Goal: Task Accomplishment & Management: Use online tool/utility

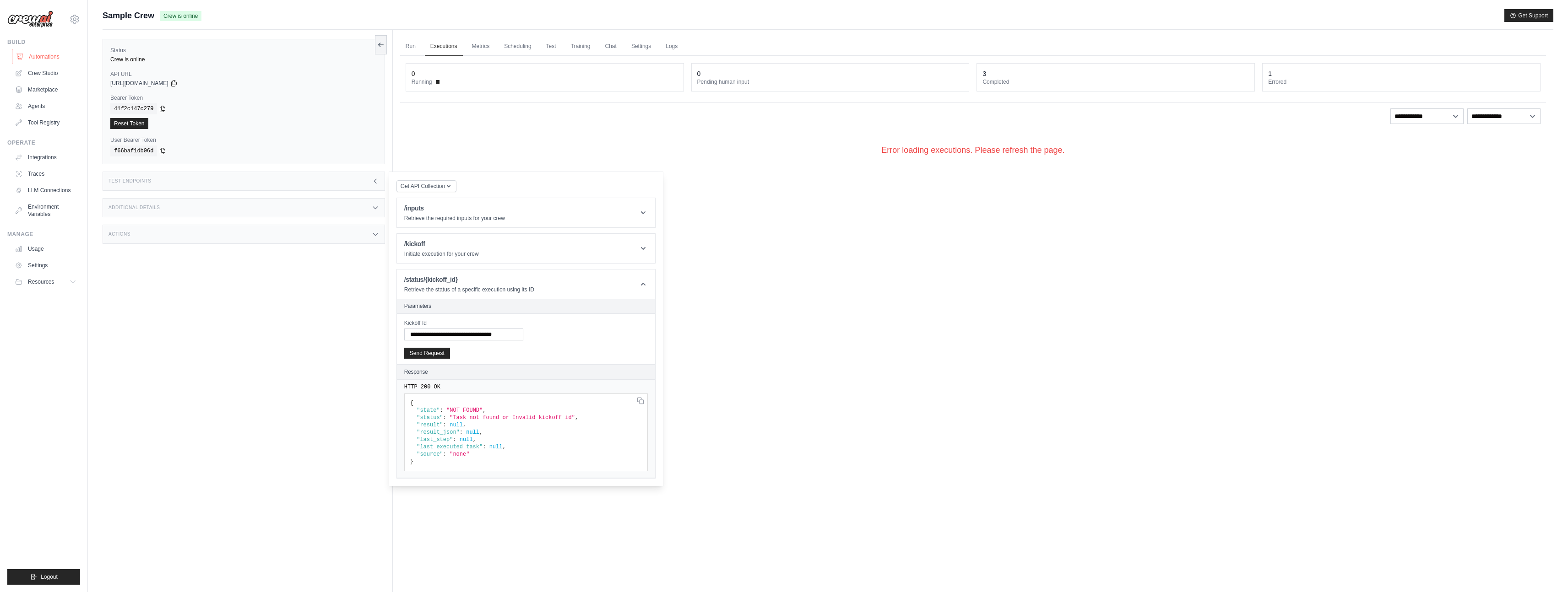
click at [42, 53] on link "Automations" at bounding box center [47, 57] width 69 height 15
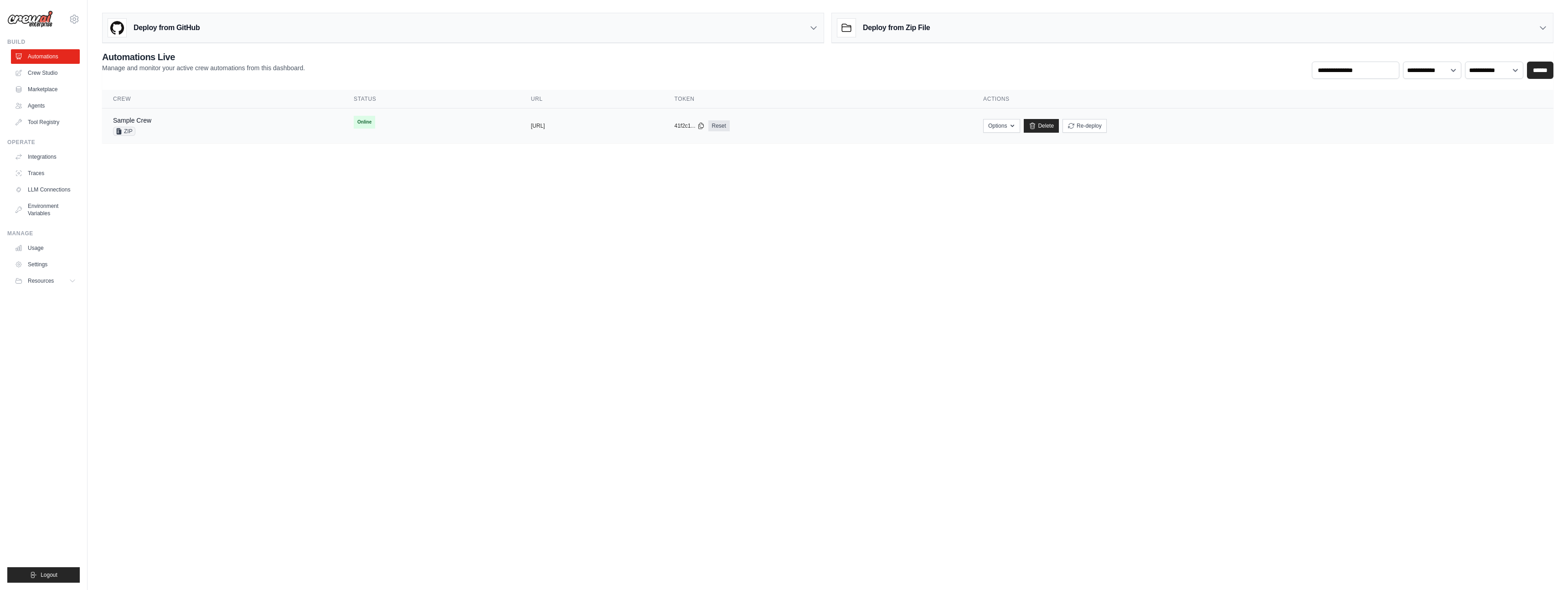
click at [301, 135] on td "Sample Crew ZIP" at bounding box center [222, 126] width 241 height 35
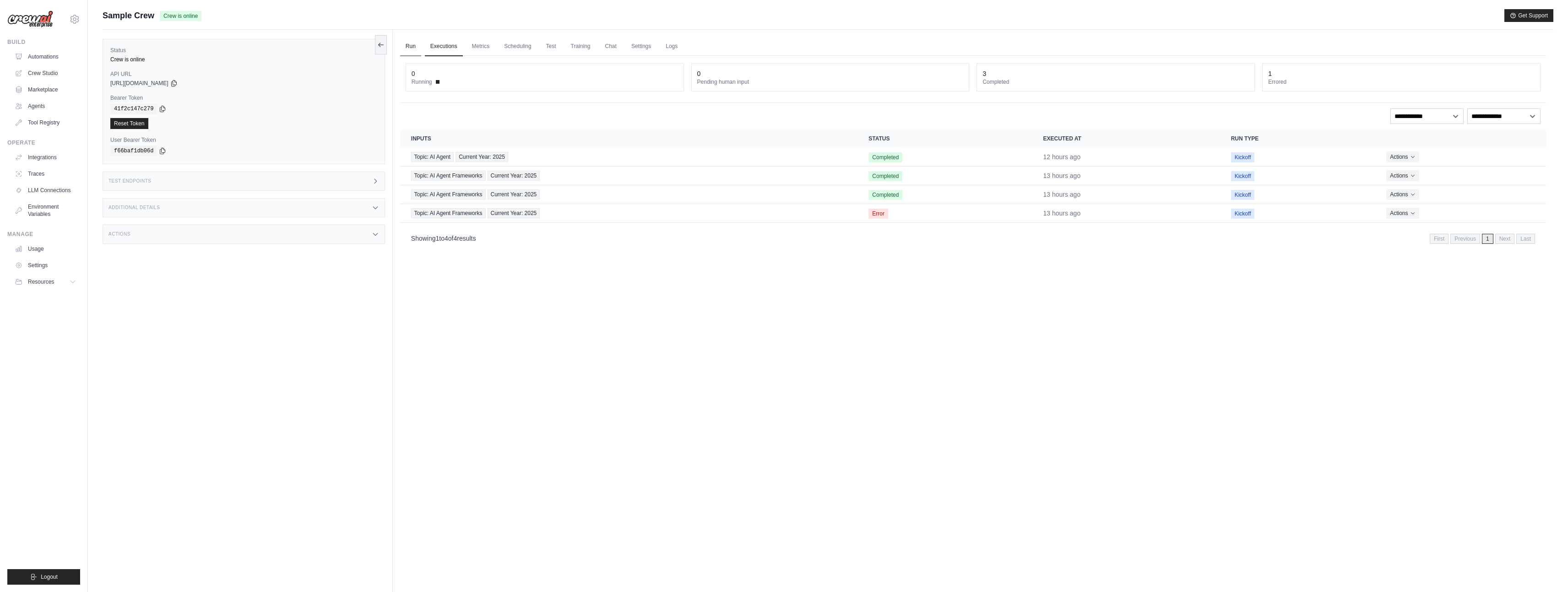
click at [411, 50] on link "Run" at bounding box center [410, 47] width 21 height 19
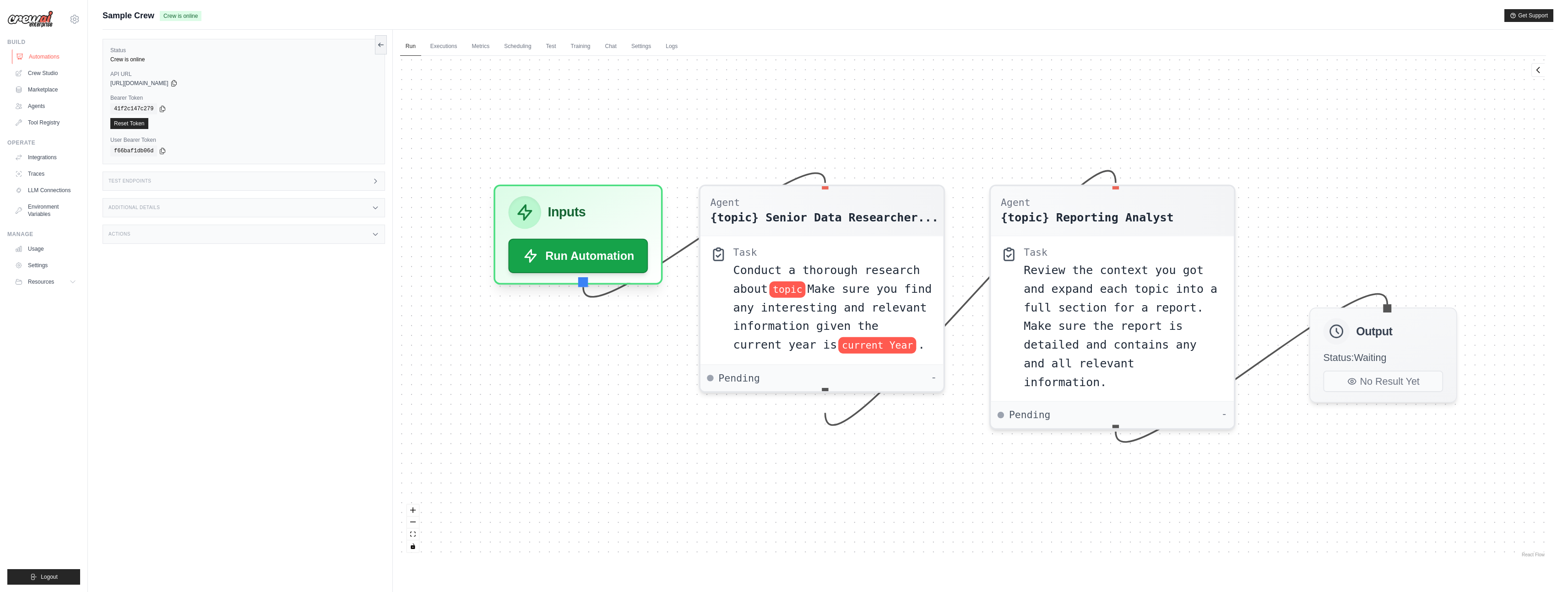
click at [48, 54] on link "Automations" at bounding box center [47, 57] width 69 height 15
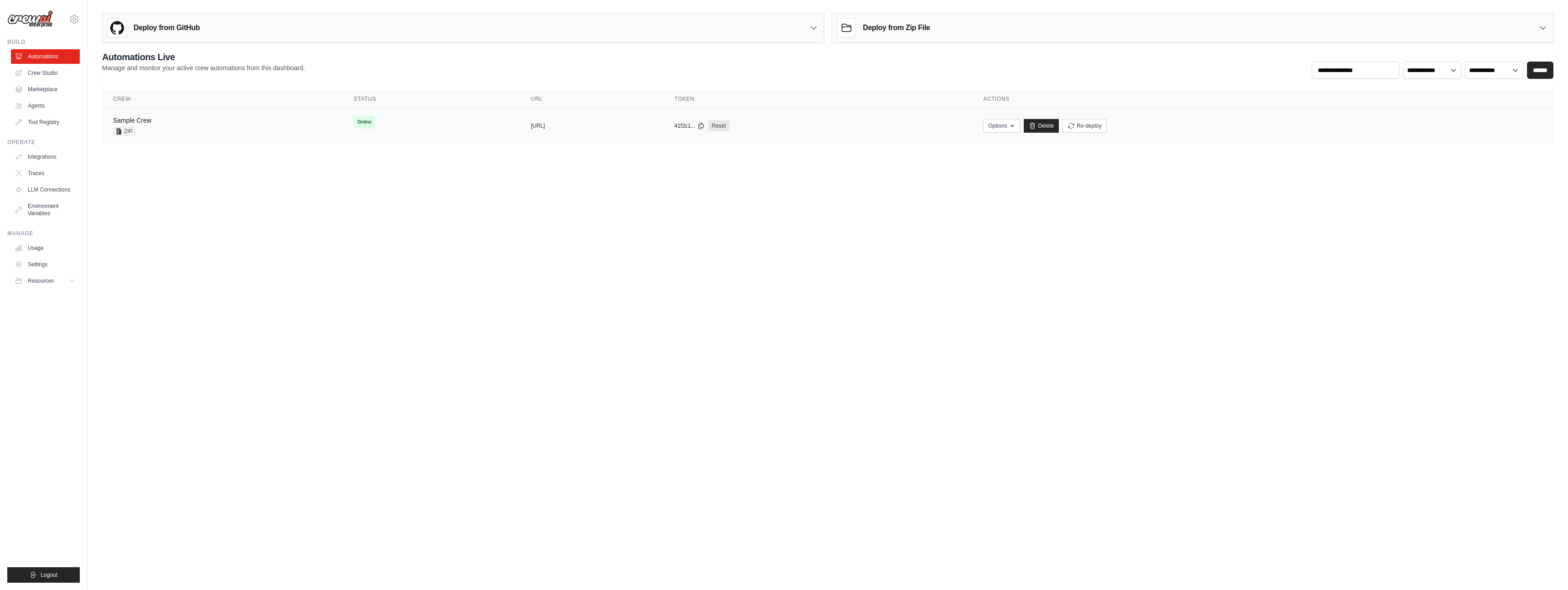
click at [236, 126] on div "Sample Crew ZIP" at bounding box center [222, 126] width 219 height 20
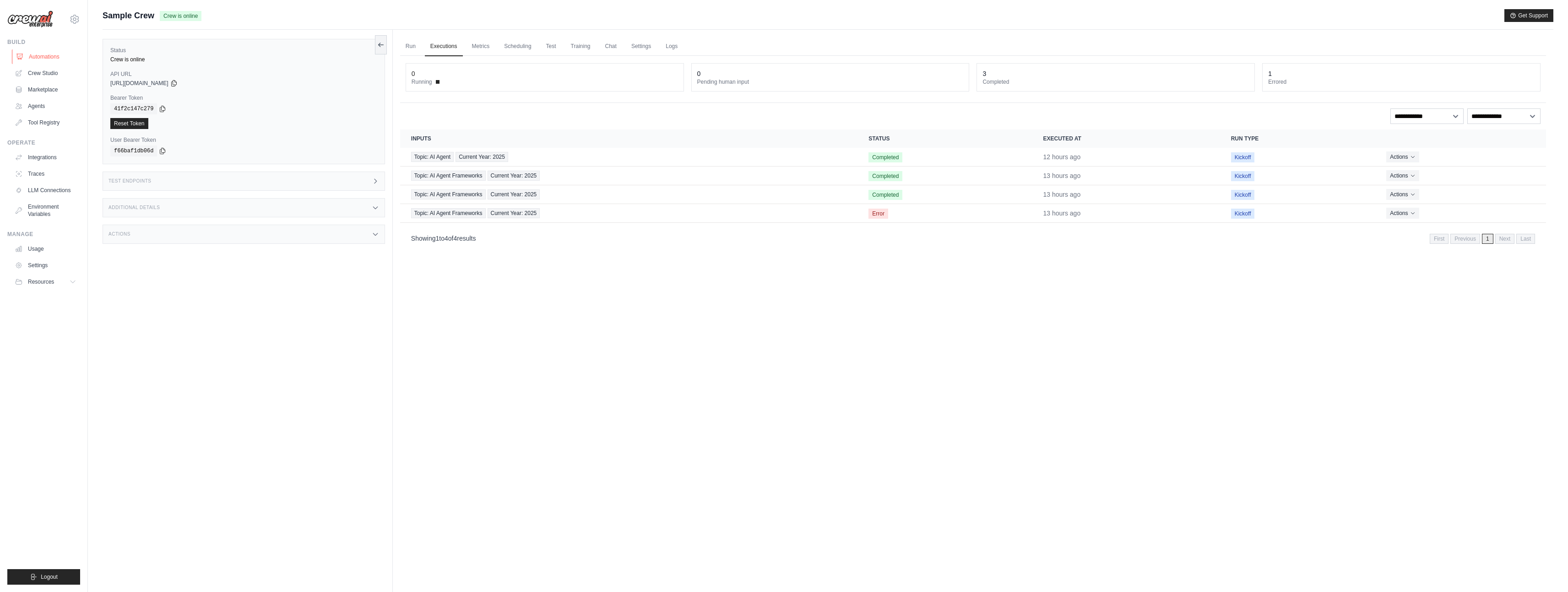
click at [54, 54] on link "Automations" at bounding box center [47, 57] width 69 height 15
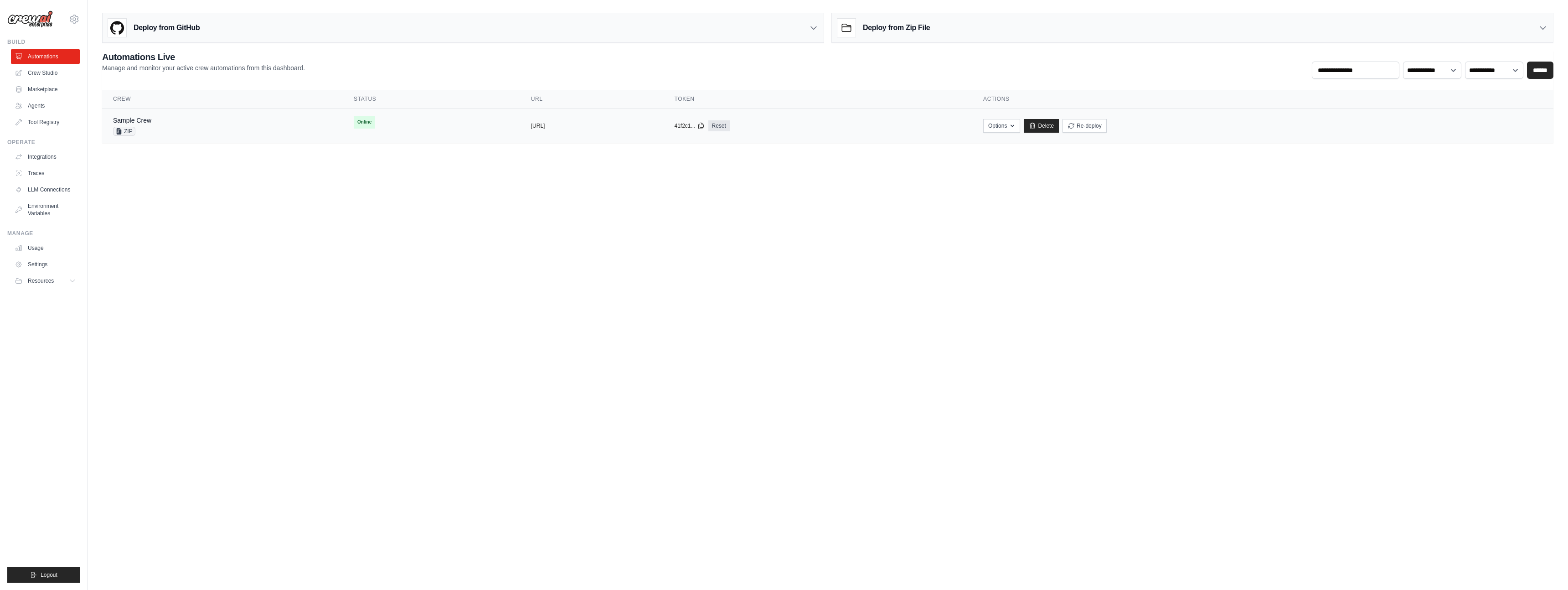
click at [226, 115] on td "Sample Crew ZIP" at bounding box center [222, 126] width 241 height 35
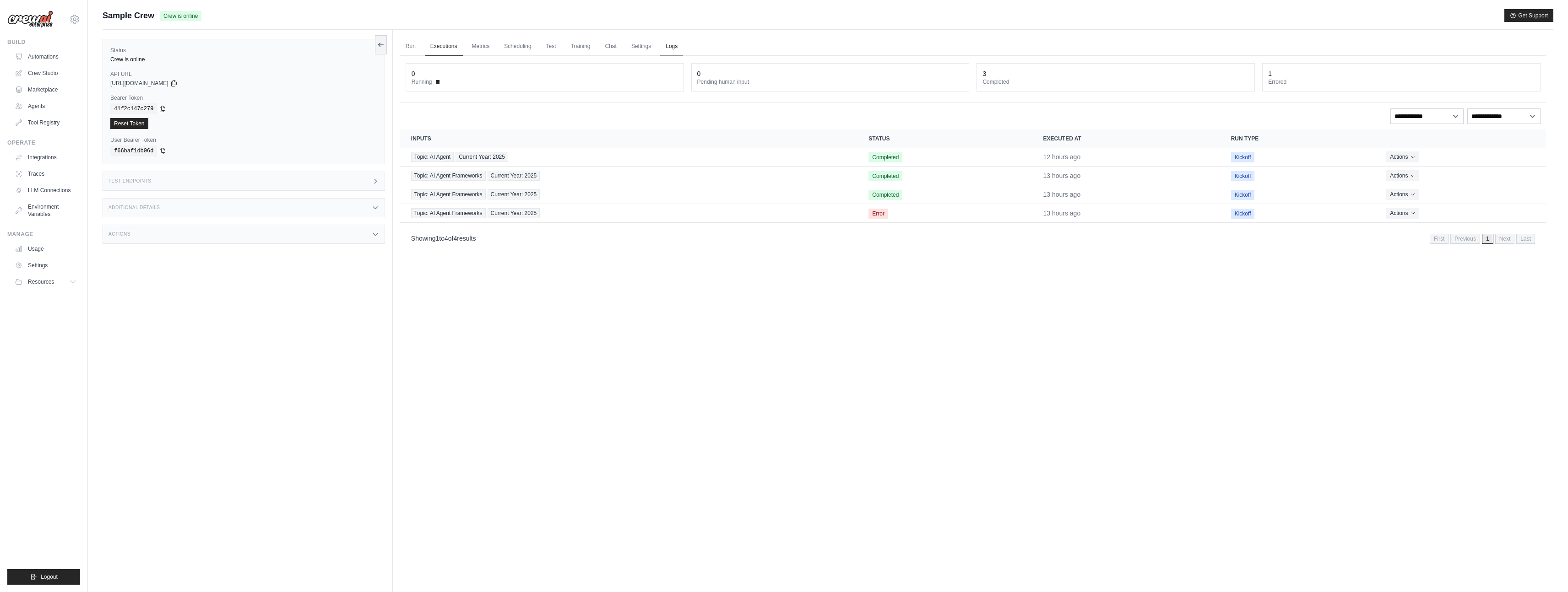
click at [672, 43] on link "Logs" at bounding box center [672, 47] width 23 height 19
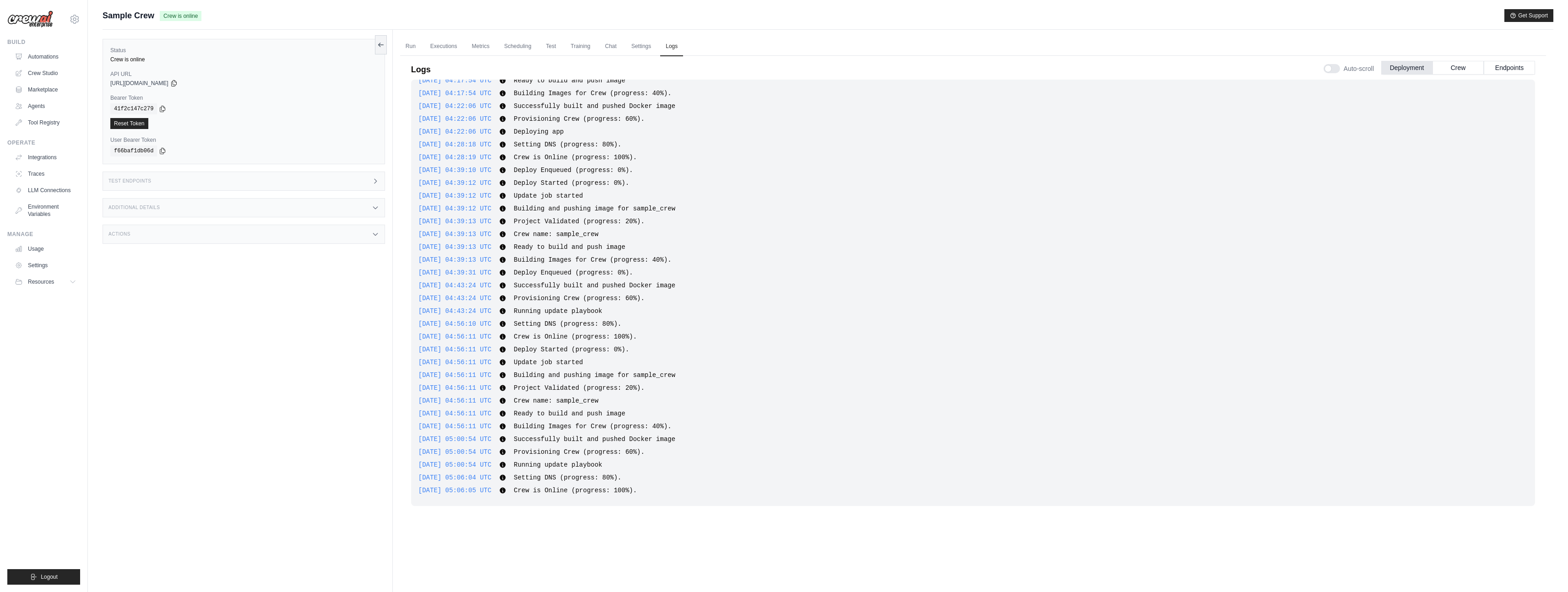
scroll to position [39, 0]
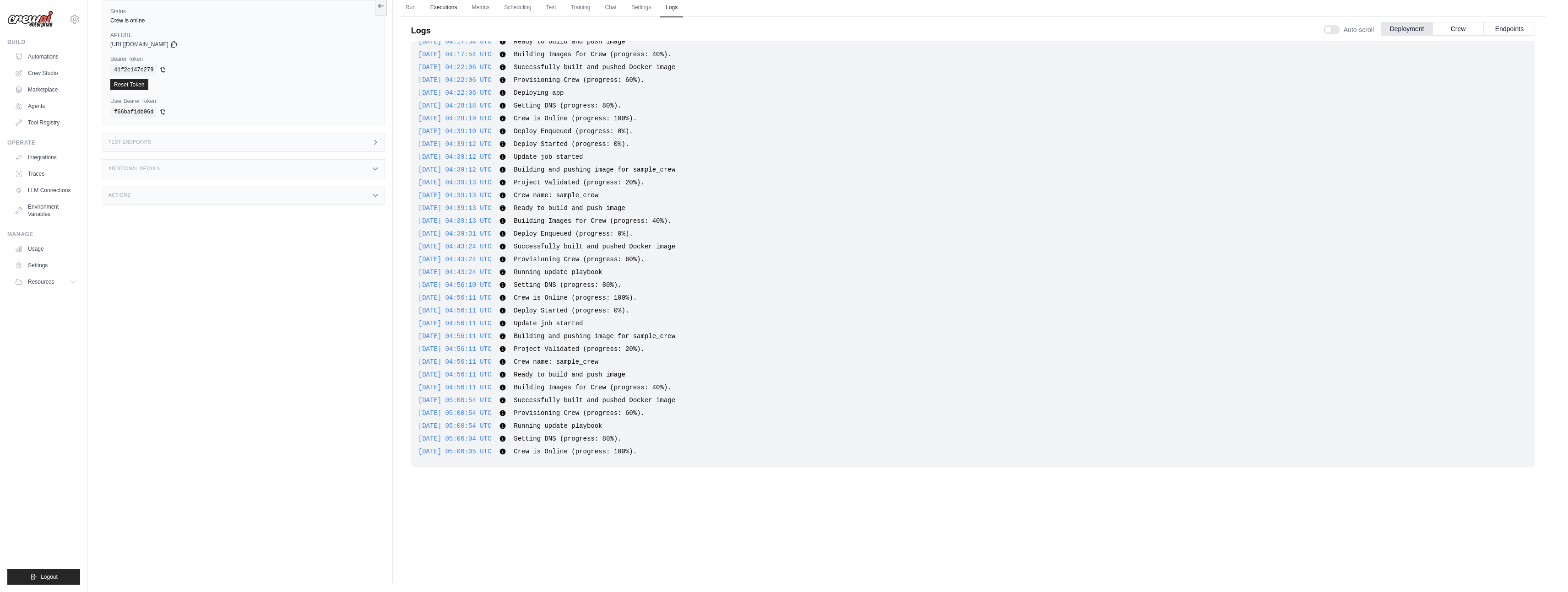
click at [436, 5] on link "Executions" at bounding box center [444, 7] width 38 height 19
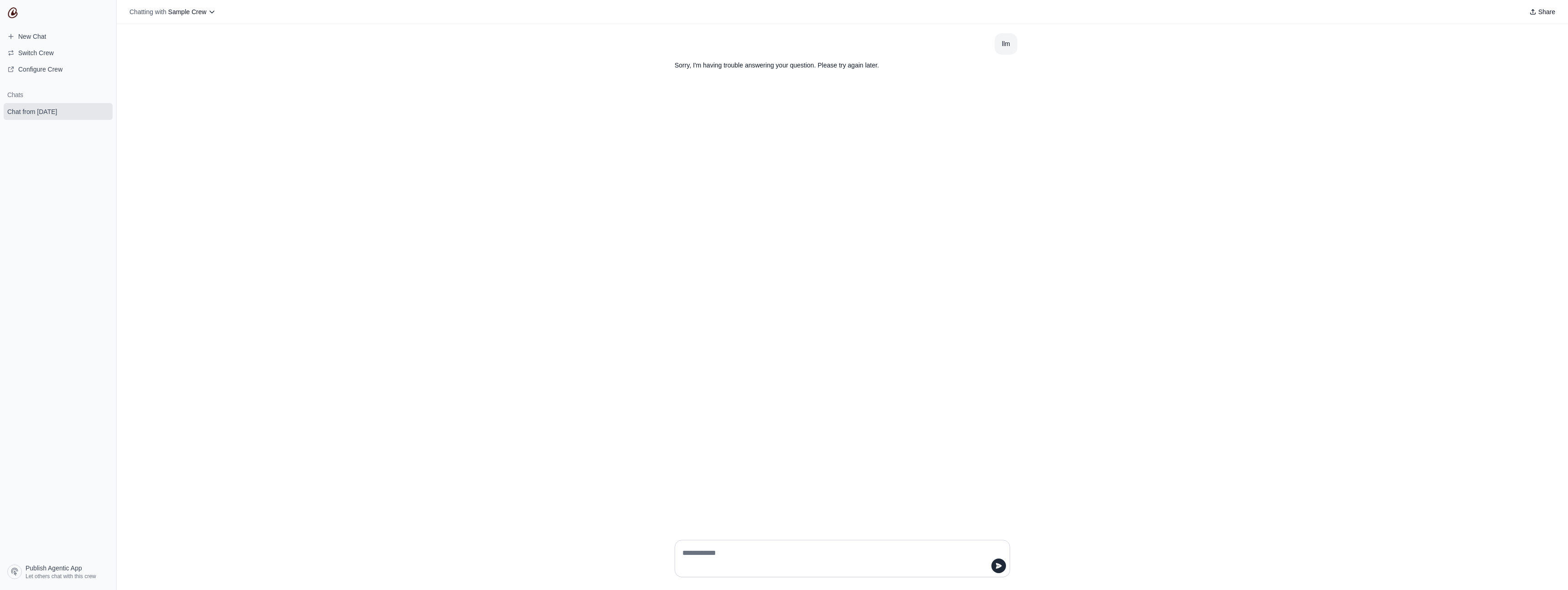
click at [526, 167] on div "llm Sorry, I'm having trouble answering your question. Please try again later." at bounding box center [842, 278] width 1452 height 508
